Goal: Information Seeking & Learning: Learn about a topic

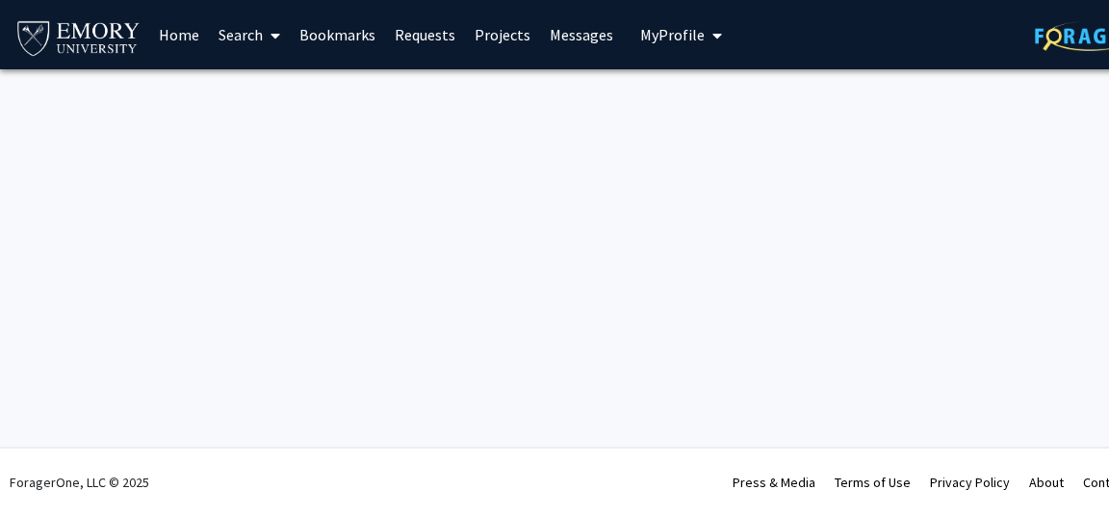
click at [672, 51] on button "My Profile" at bounding box center [680, 34] width 93 height 69
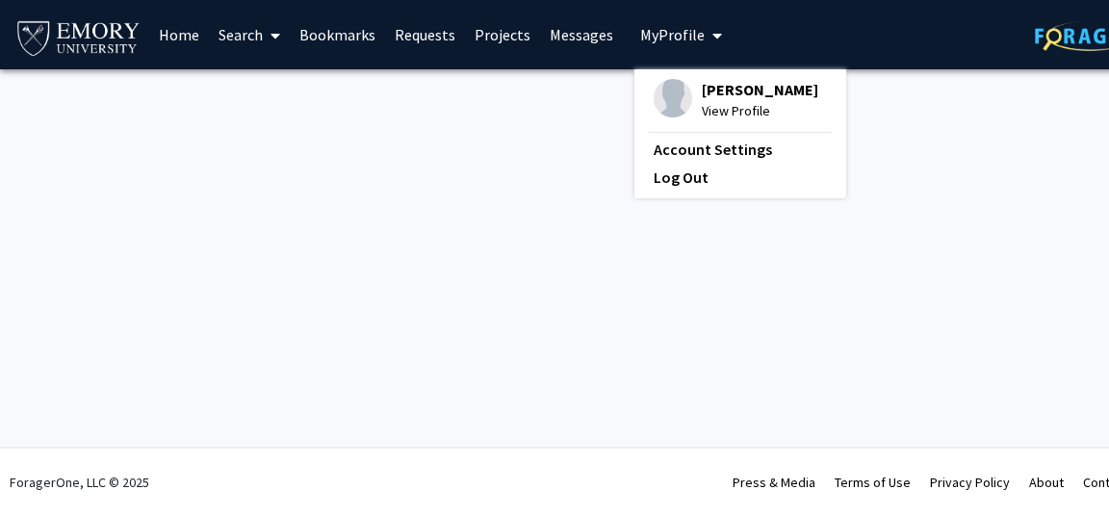
click at [274, 41] on icon at bounding box center [275, 35] width 10 height 15
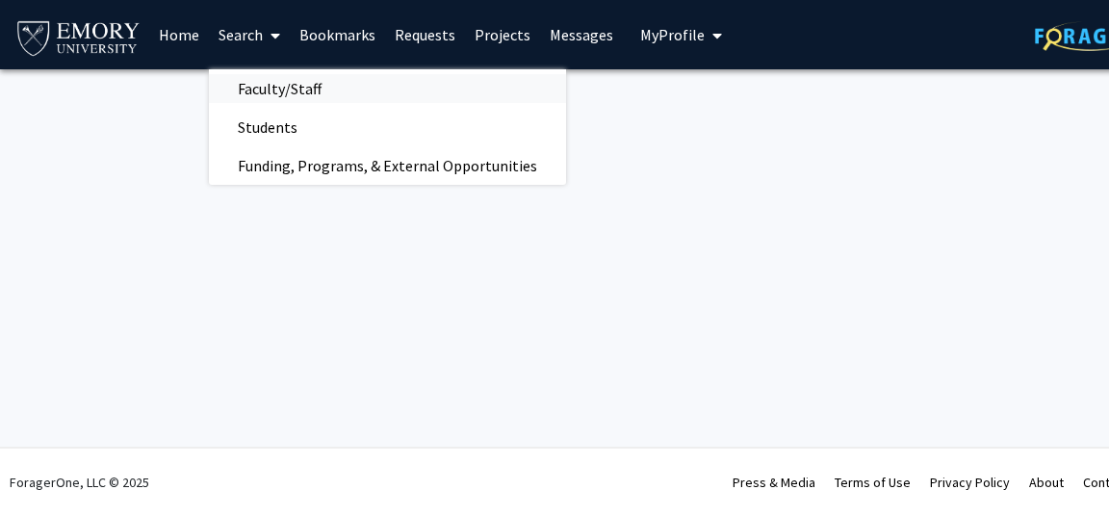
click at [348, 92] on link "Faculty/Staff" at bounding box center [387, 88] width 357 height 29
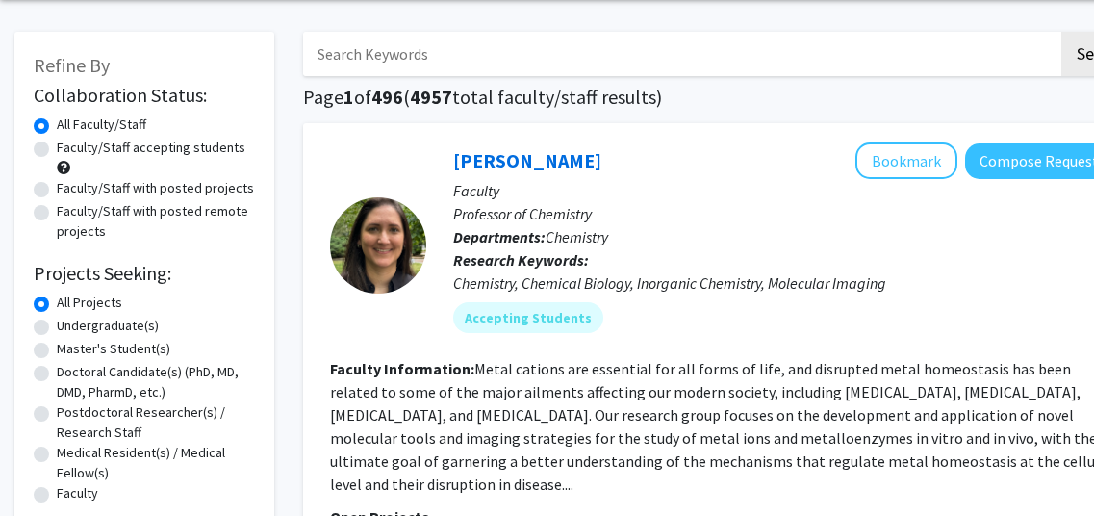
scroll to position [69, 0]
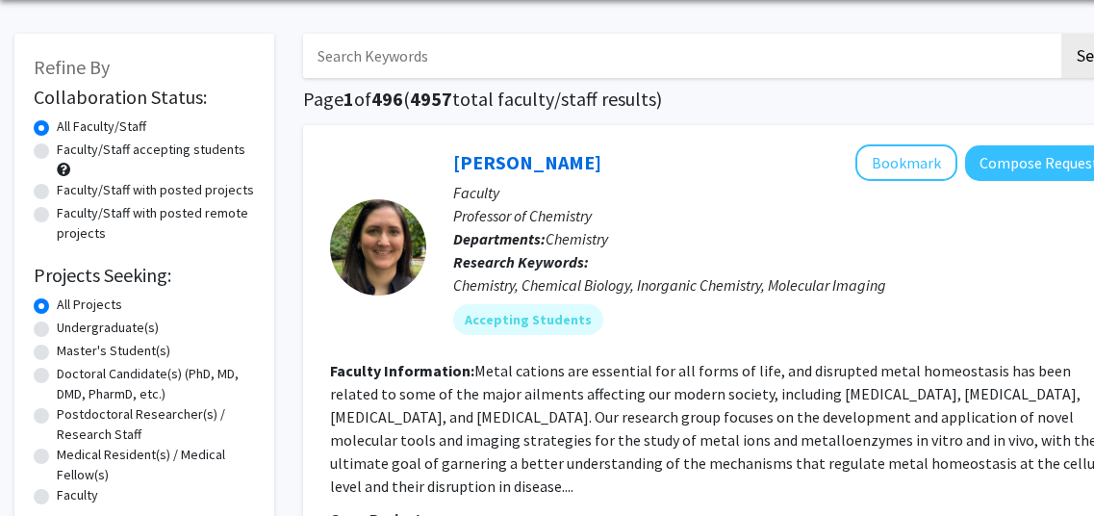
click at [155, 160] on div "Faculty/Staff accepting students" at bounding box center [144, 160] width 221 height 40
click at [57, 149] on label "Faculty/Staff accepting students" at bounding box center [151, 150] width 189 height 20
click at [57, 149] on input "Faculty/Staff accepting students" at bounding box center [63, 146] width 13 height 13
radio input "true"
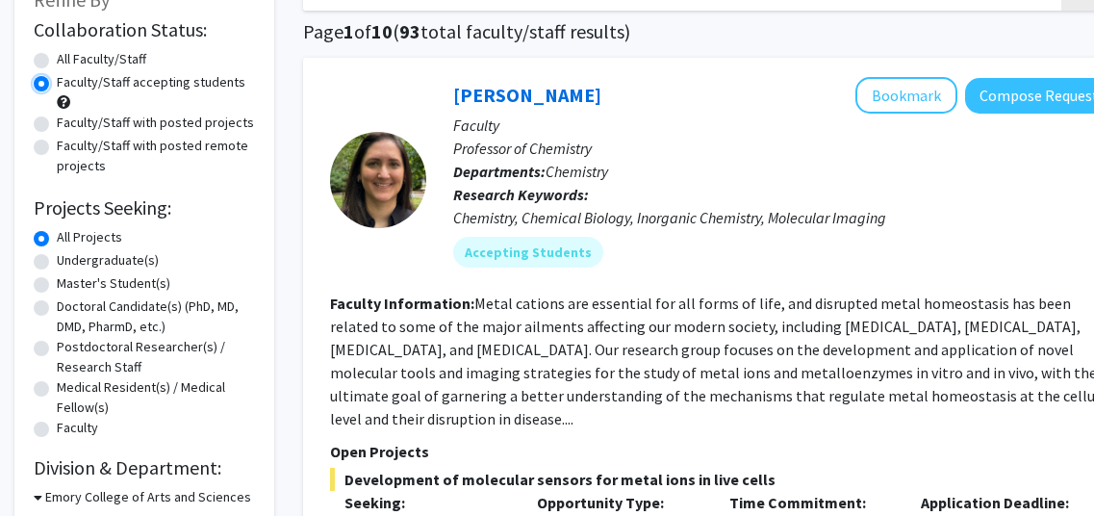
scroll to position [128, 0]
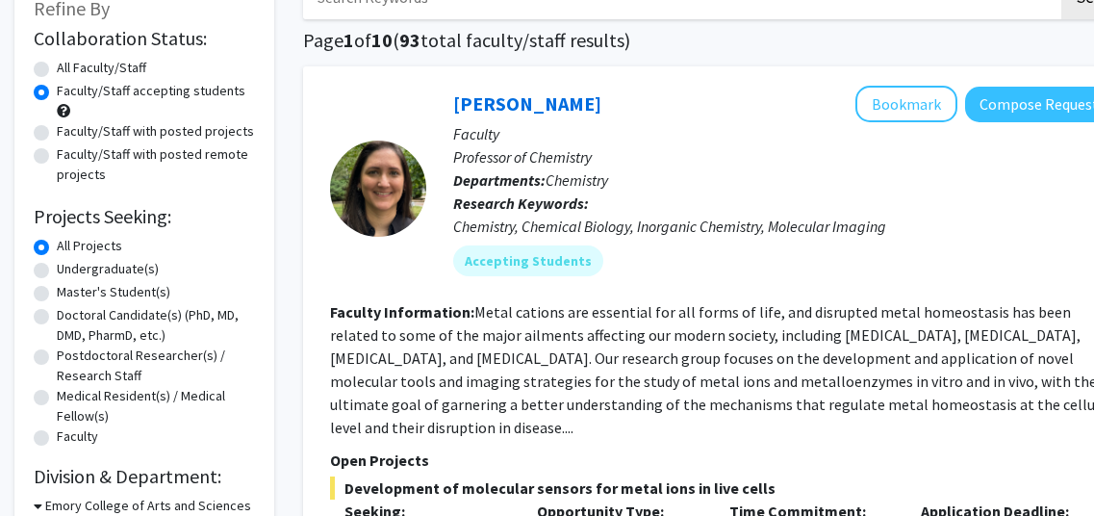
click at [57, 83] on label "Faculty/Staff accepting students" at bounding box center [151, 91] width 189 height 20
click at [57, 83] on input "Faculty/Staff accepting students" at bounding box center [63, 87] width 13 height 13
click at [57, 72] on label "All Faculty/Staff" at bounding box center [102, 68] width 90 height 20
click at [57, 70] on input "All Faculty/Staff" at bounding box center [63, 64] width 13 height 13
radio input "true"
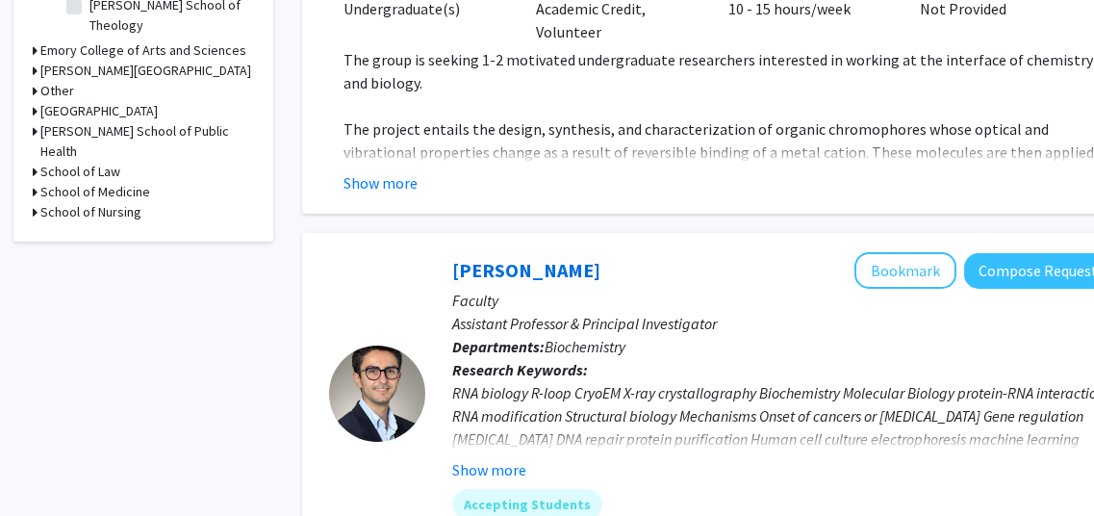
scroll to position [654, 0]
click at [109, 182] on h3 "School of Medicine" at bounding box center [96, 192] width 110 height 20
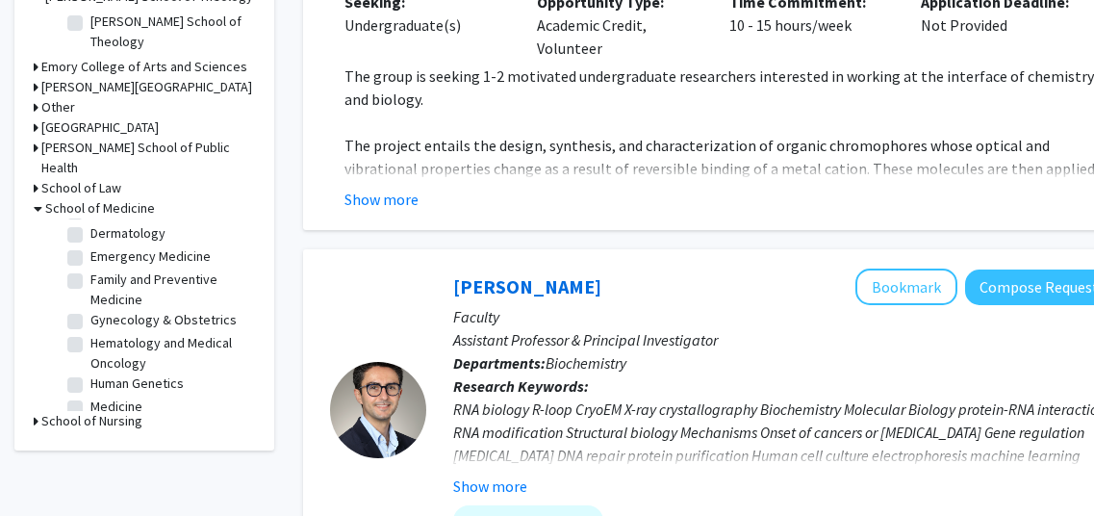
scroll to position [0, 0]
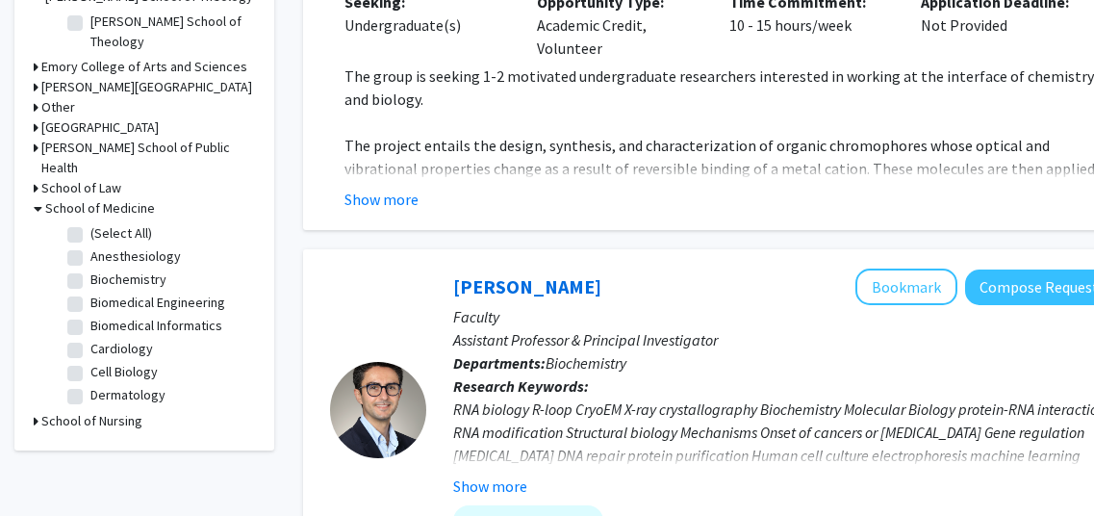
click at [127, 223] on label "(Select All)" at bounding box center [121, 233] width 62 height 20
click at [103, 223] on input "(Select All)" at bounding box center [96, 229] width 13 height 13
checkbox input "true"
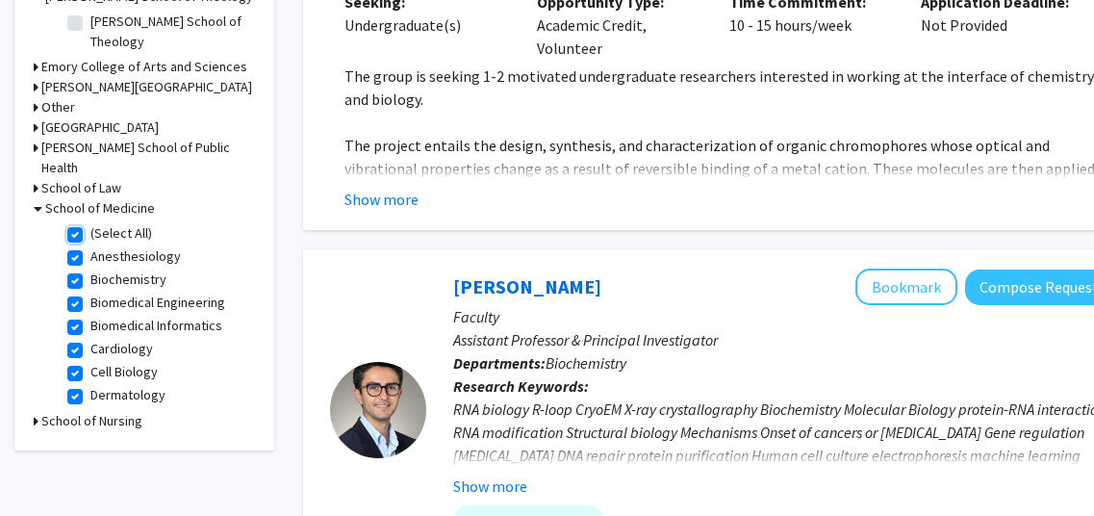
checkbox input "true"
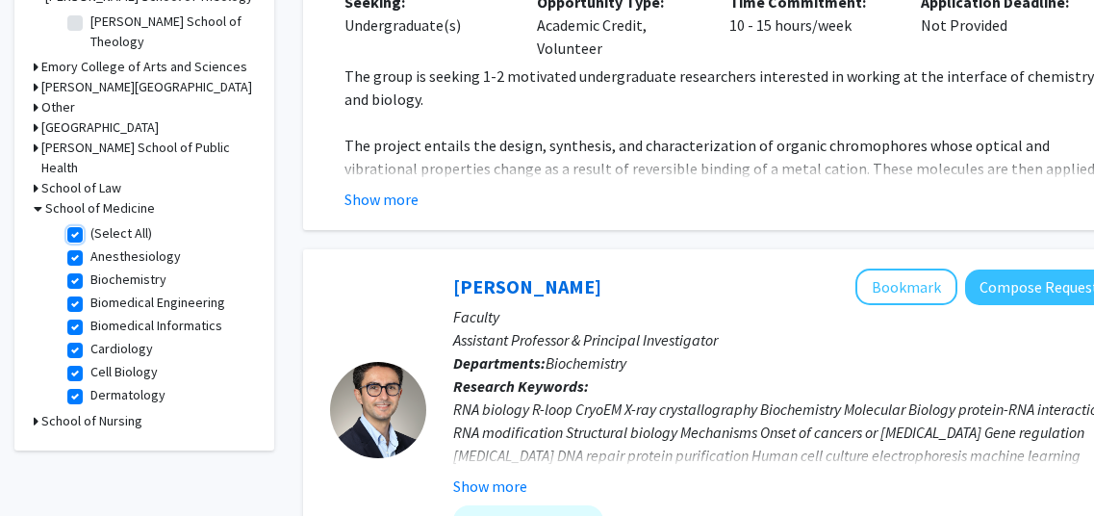
checkbox input "true"
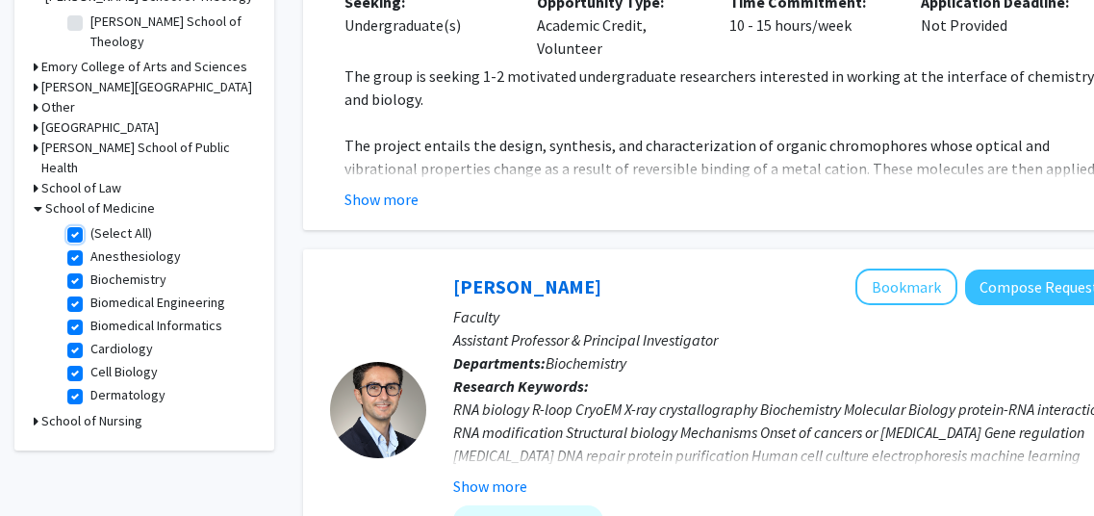
checkbox input "true"
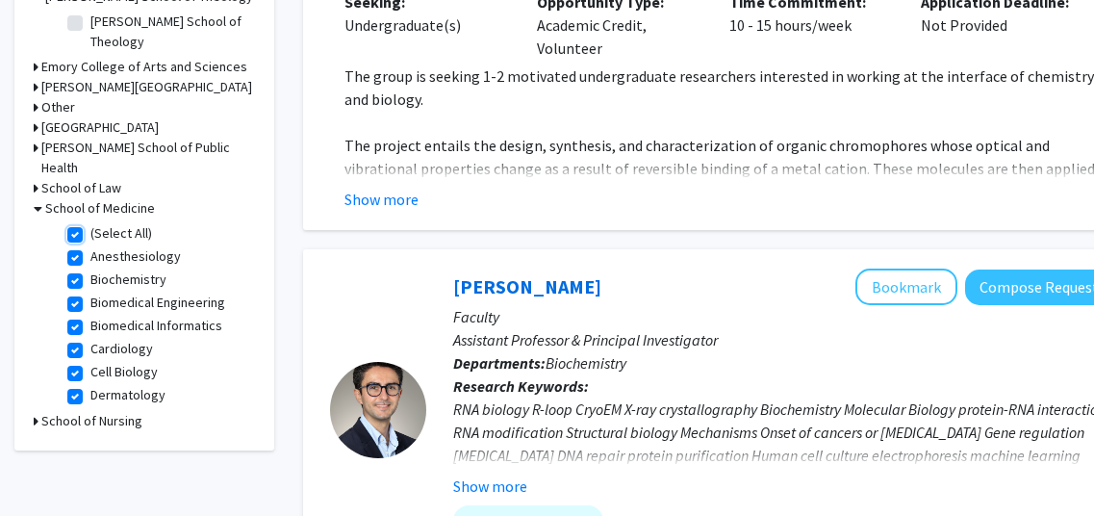
checkbox input "true"
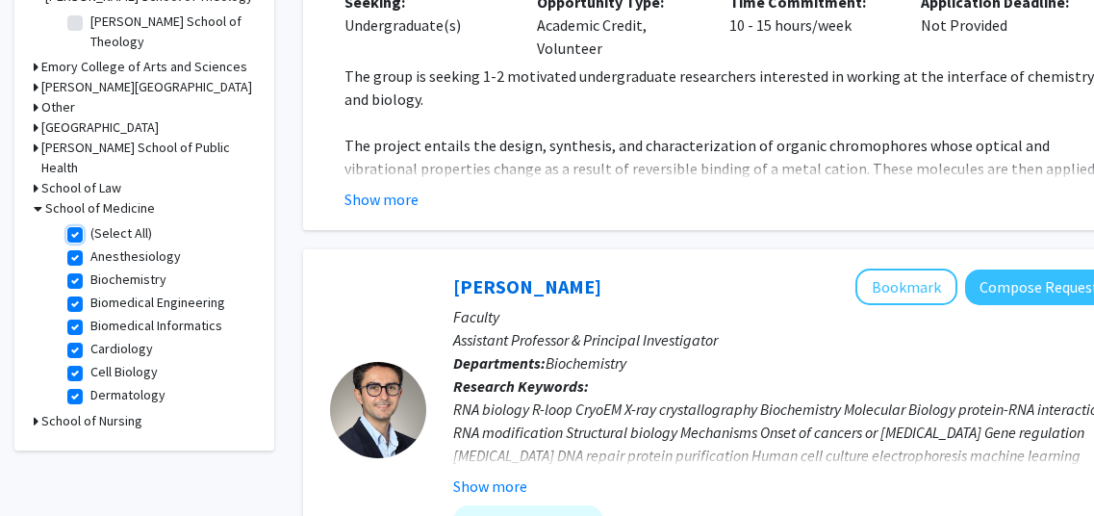
checkbox input "true"
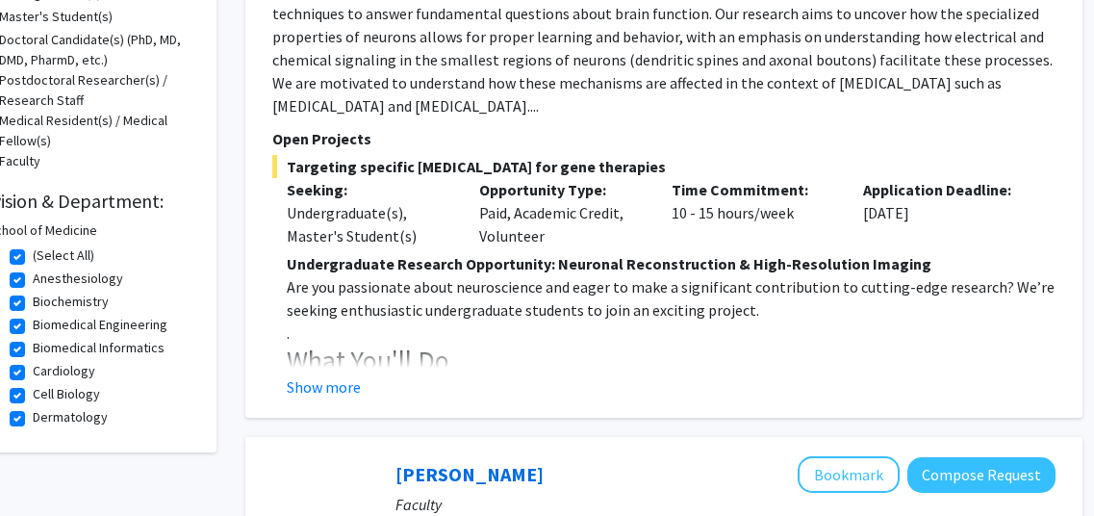
scroll to position [411, 61]
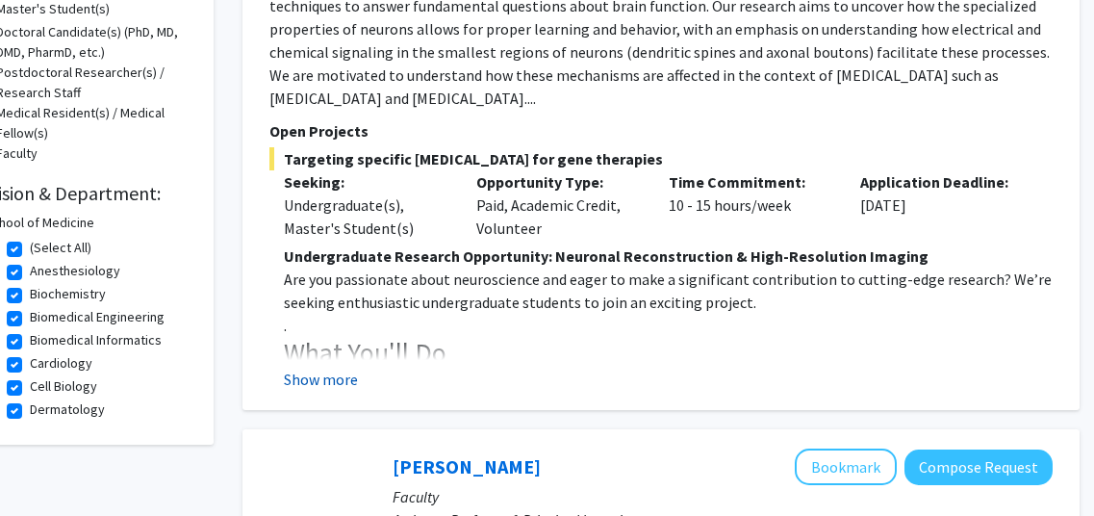
click at [340, 370] on button "Show more" at bounding box center [321, 379] width 74 height 23
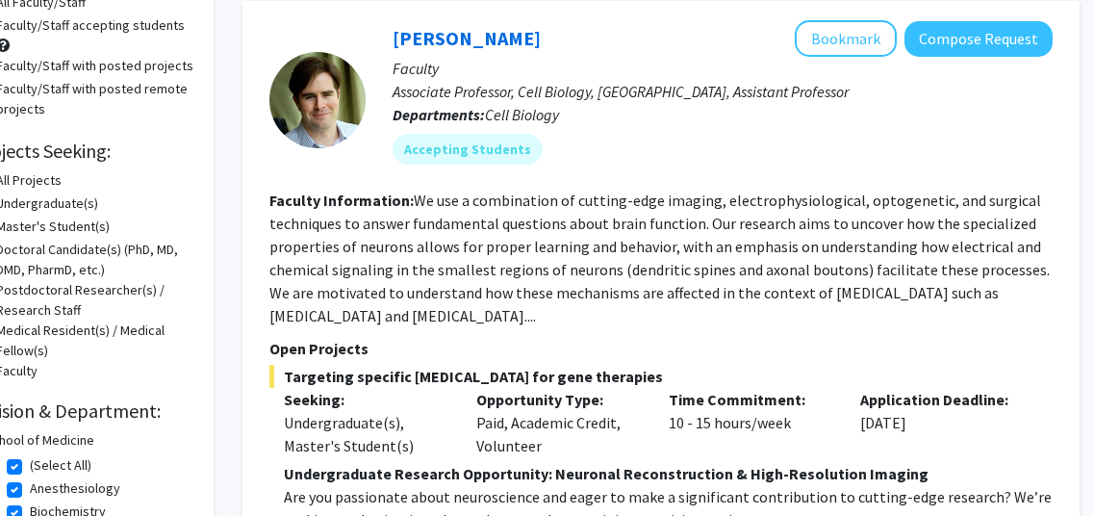
scroll to position [225, 61]
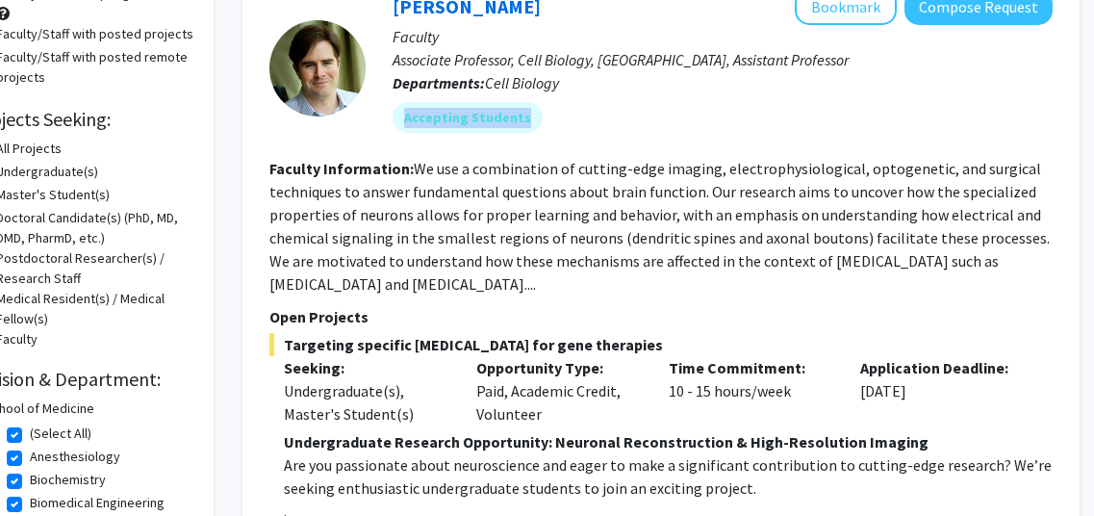
drag, startPoint x: 598, startPoint y: 138, endPoint x: 608, endPoint y: 87, distance: 52.1
click at [608, 87] on div "[PERSON_NAME] Bookmark Compose Request Faculty Associate Professor, Cell Biolog…" at bounding box center [709, 67] width 687 height 159
click at [608, 87] on p "Departments: Cell Biology" at bounding box center [723, 82] width 660 height 23
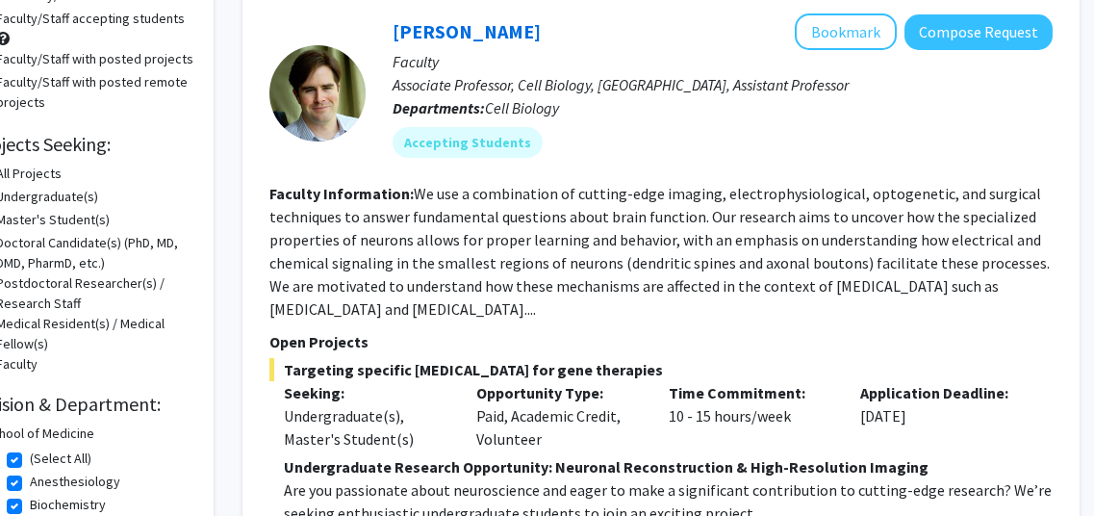
scroll to position [196, 61]
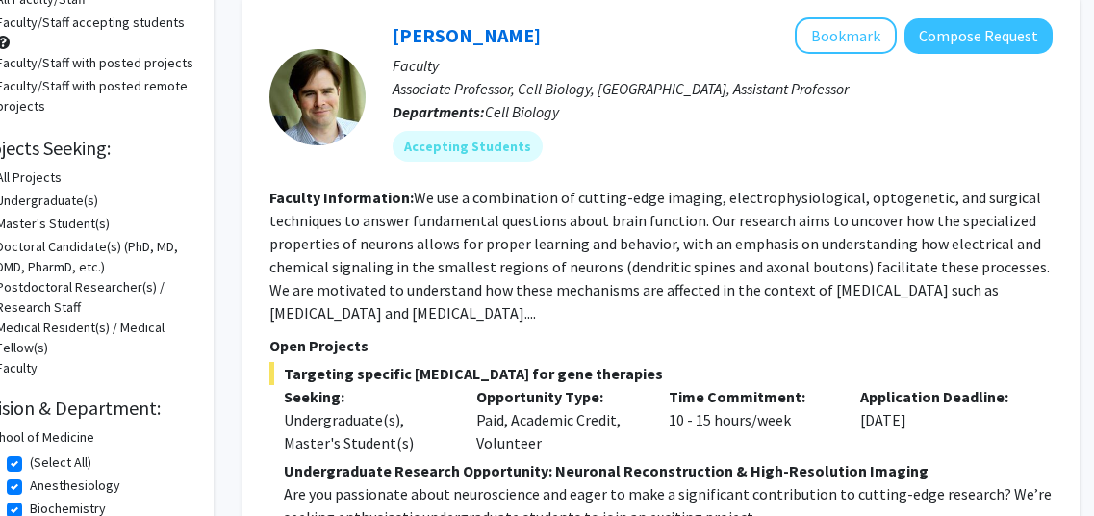
click at [559, 108] on span "Cell Biology" at bounding box center [522, 111] width 74 height 19
click at [616, 116] on p "Departments: Cell Biology" at bounding box center [723, 111] width 660 height 23
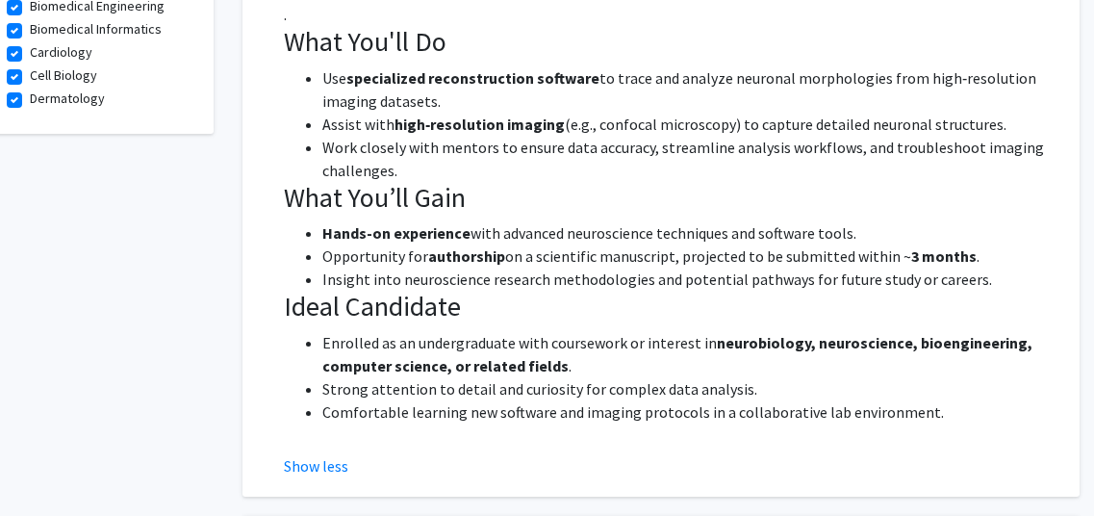
scroll to position [725, 61]
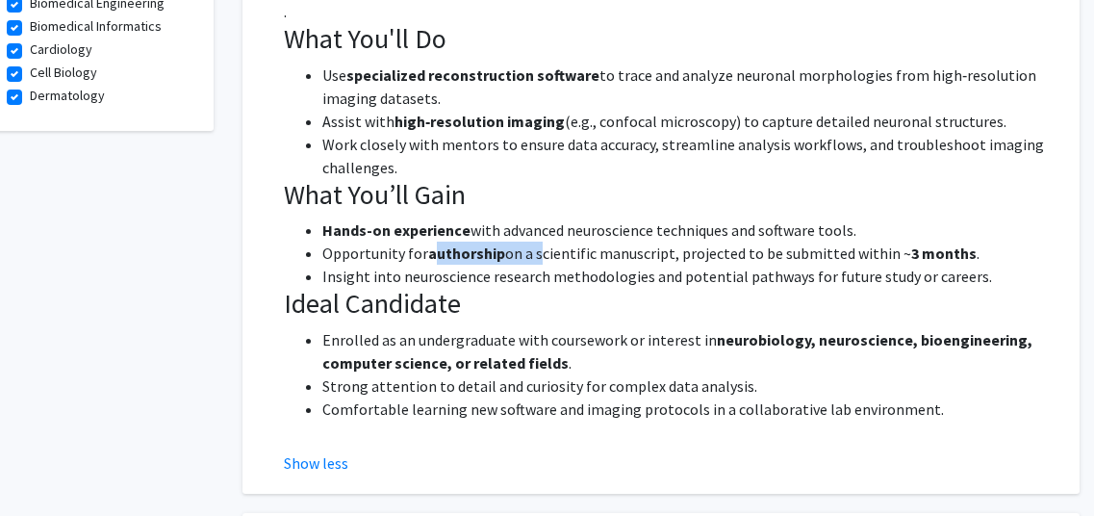
drag, startPoint x: 433, startPoint y: 260, endPoint x: 533, endPoint y: 259, distance: 100.1
click at [533, 259] on li "Opportunity for authorship on a scientific manuscript, projected to be submitte…" at bounding box center [687, 253] width 731 height 23
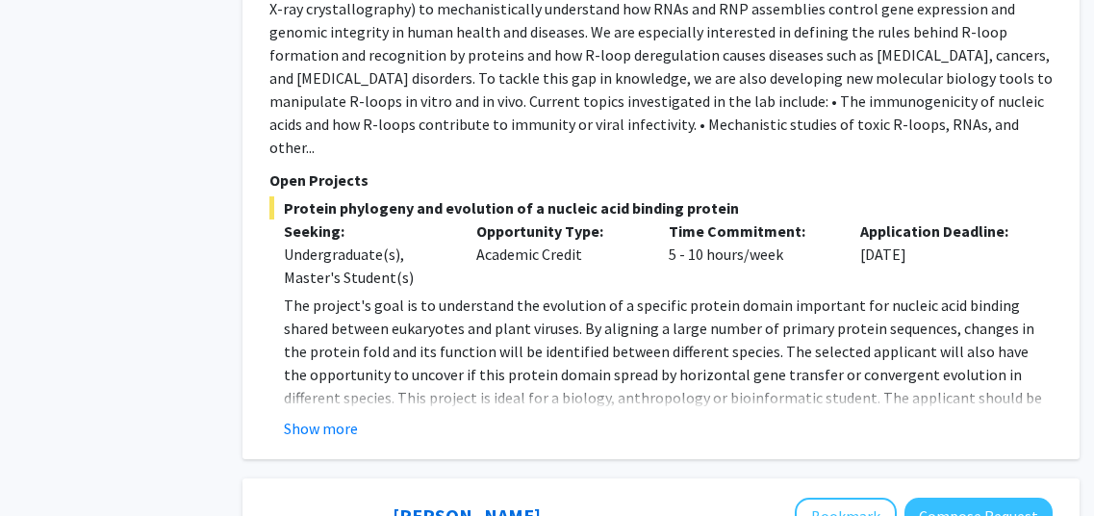
scroll to position [1578, 61]
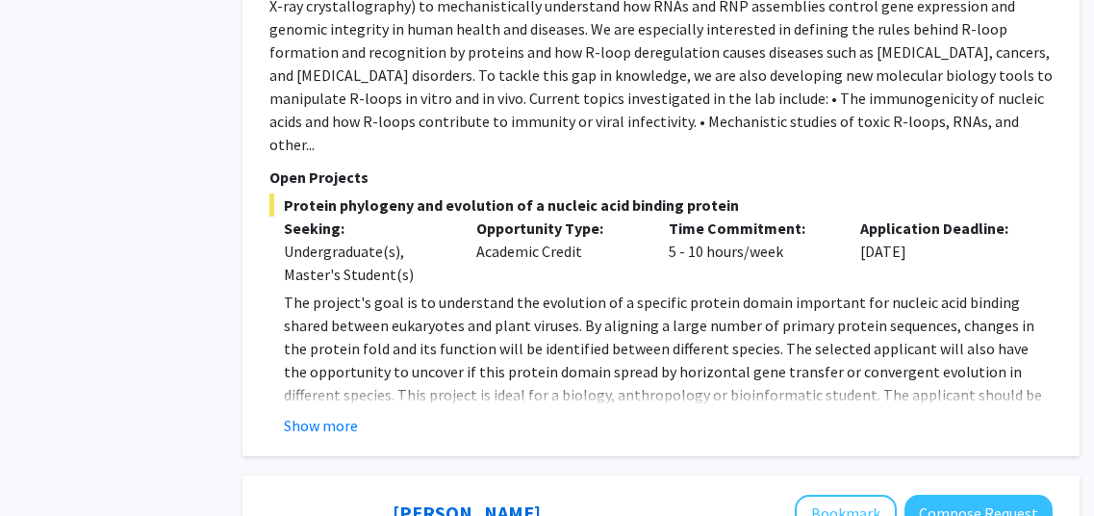
click at [605, 193] on span "Protein phylogeny and evolution of a nucleic acid binding protein" at bounding box center [662, 204] width 784 height 23
click at [322, 414] on button "Show more" at bounding box center [321, 425] width 74 height 23
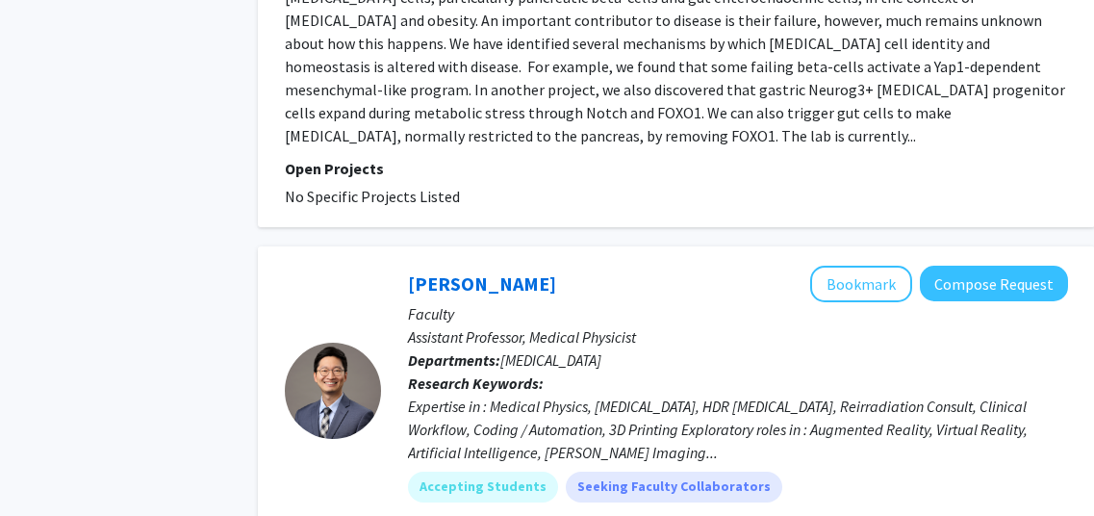
scroll to position [4097, 45]
